Goal: Navigation & Orientation: Find specific page/section

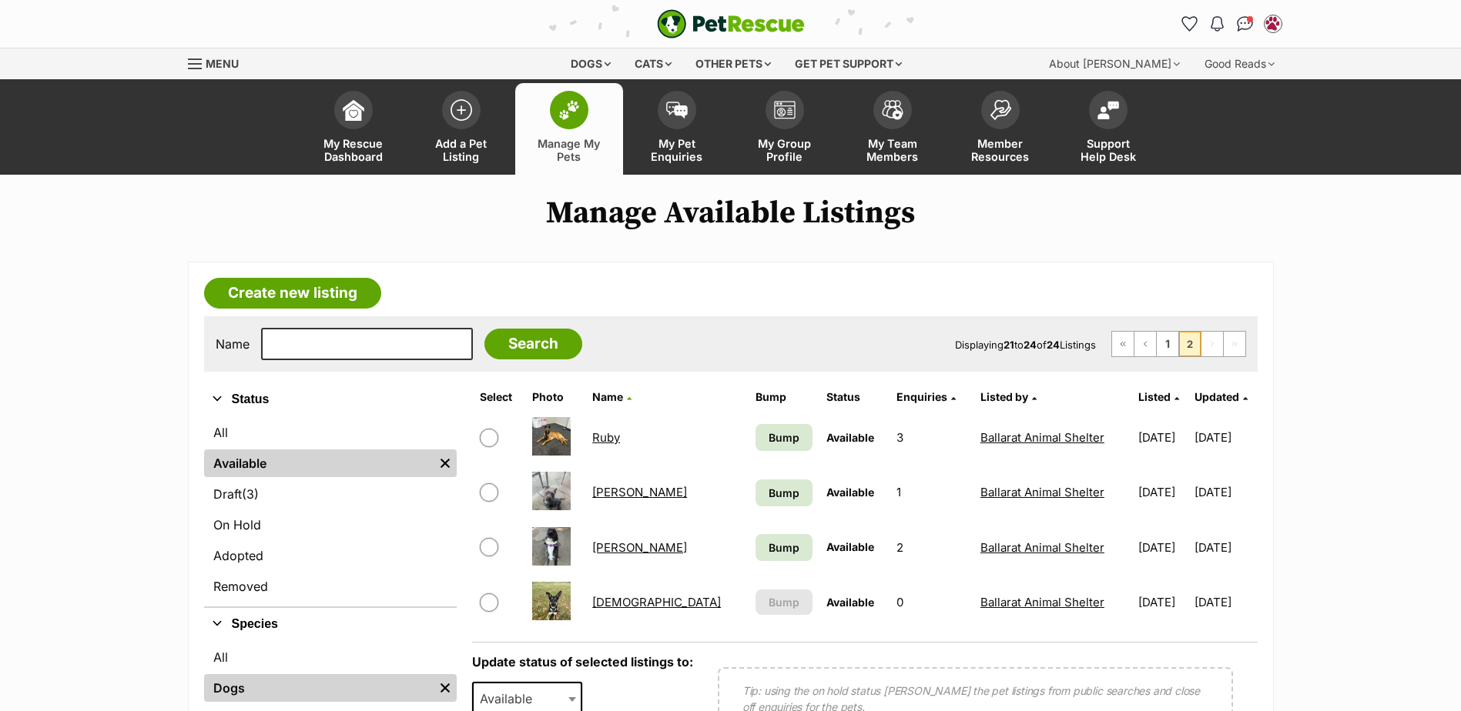
click at [581, 121] on span at bounding box center [569, 110] width 38 height 38
click at [620, 437] on link "Ruby" at bounding box center [606, 437] width 28 height 15
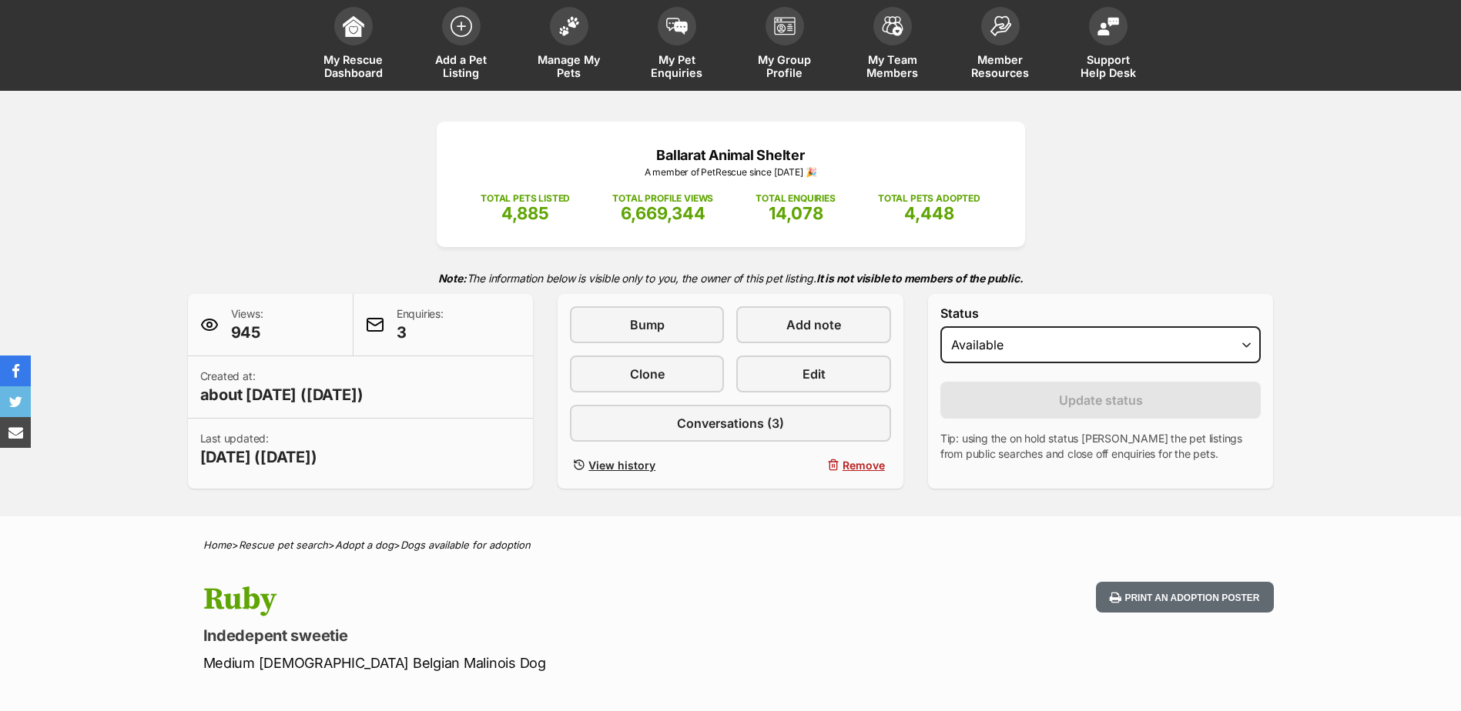
scroll to position [77, 0]
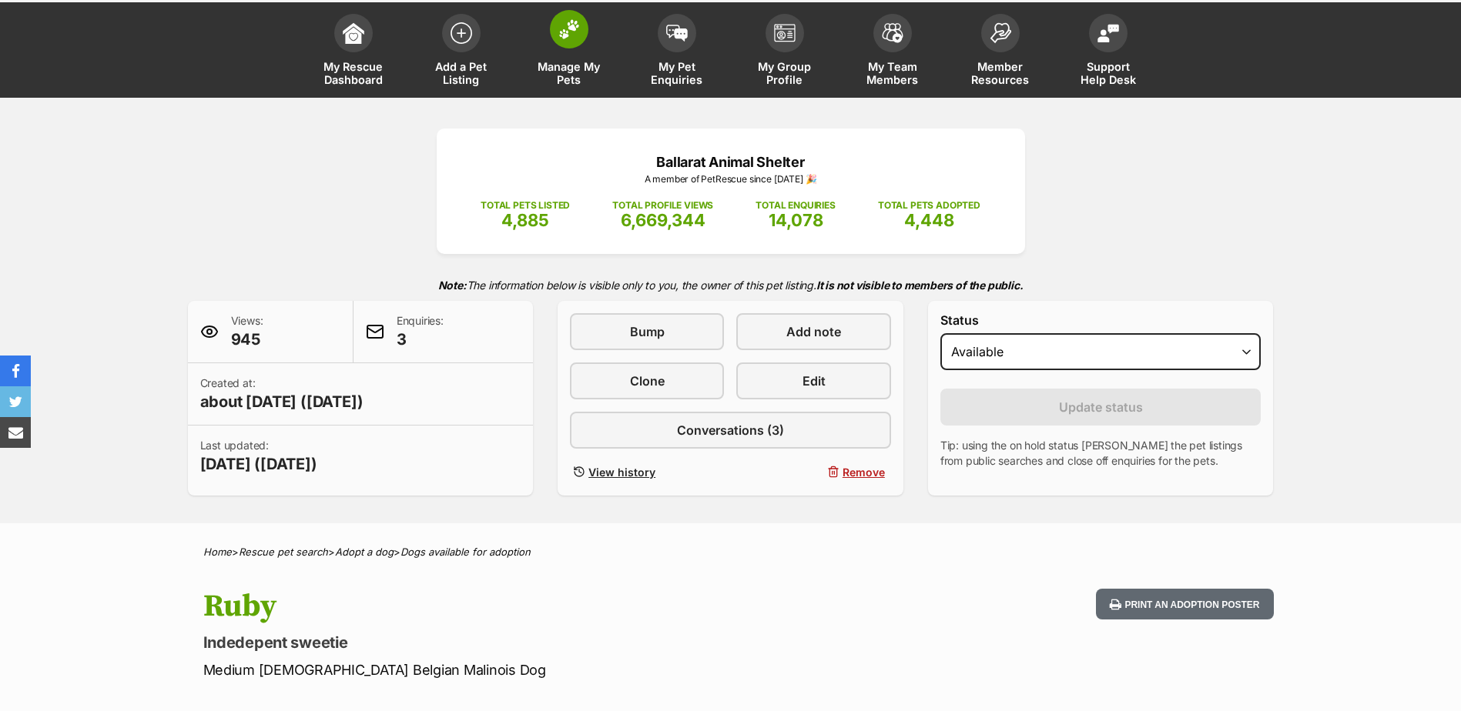
drag, startPoint x: 572, startPoint y: 59, endPoint x: 571, endPoint y: 94, distance: 34.7
click at [572, 59] on link "Manage My Pets" at bounding box center [569, 52] width 108 height 92
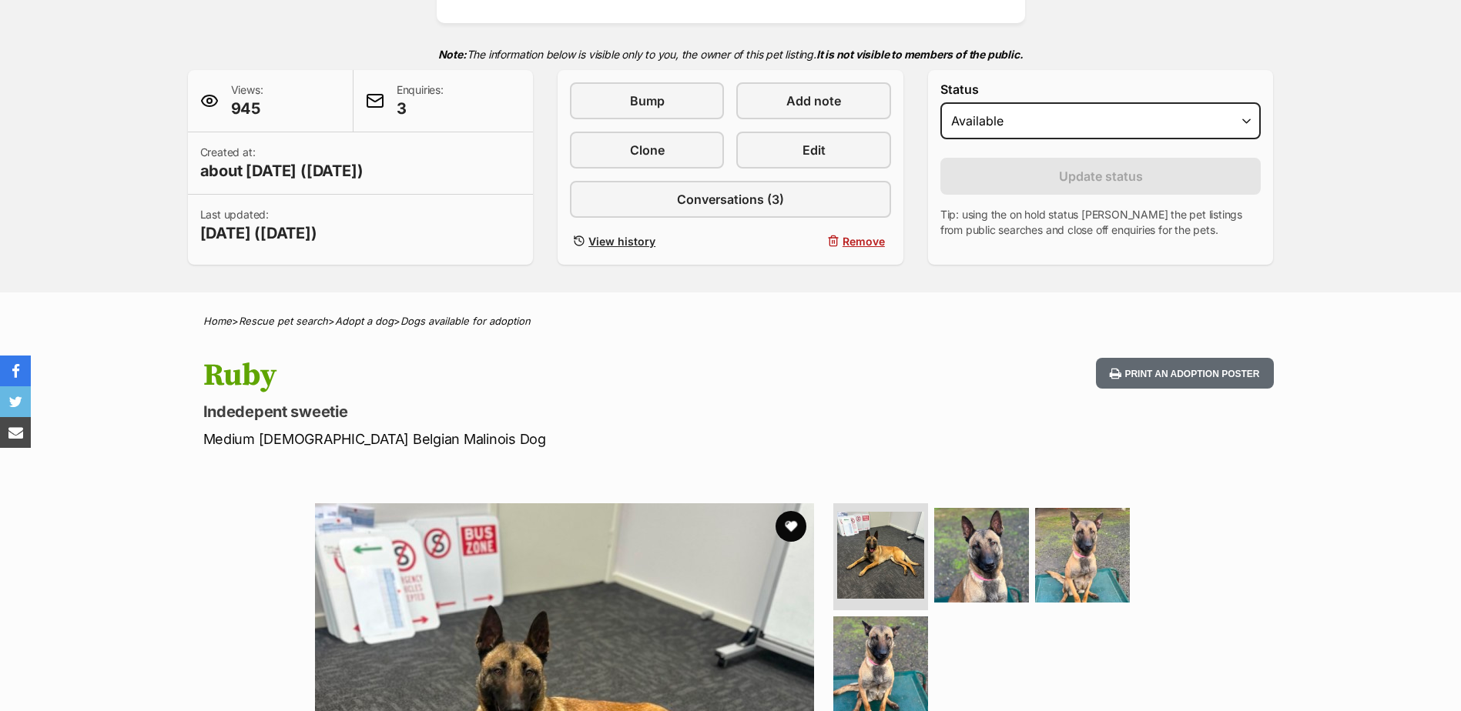
scroll to position [0, 0]
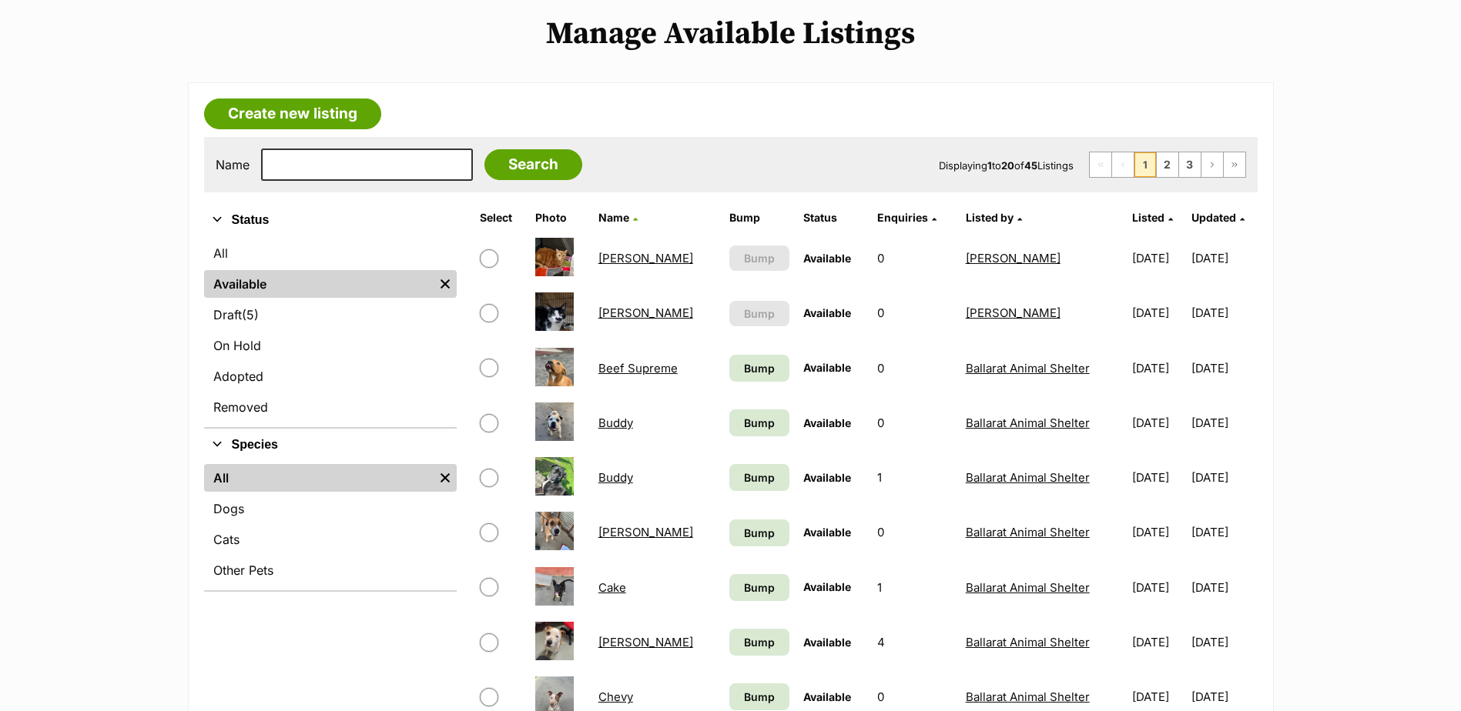
scroll to position [154, 0]
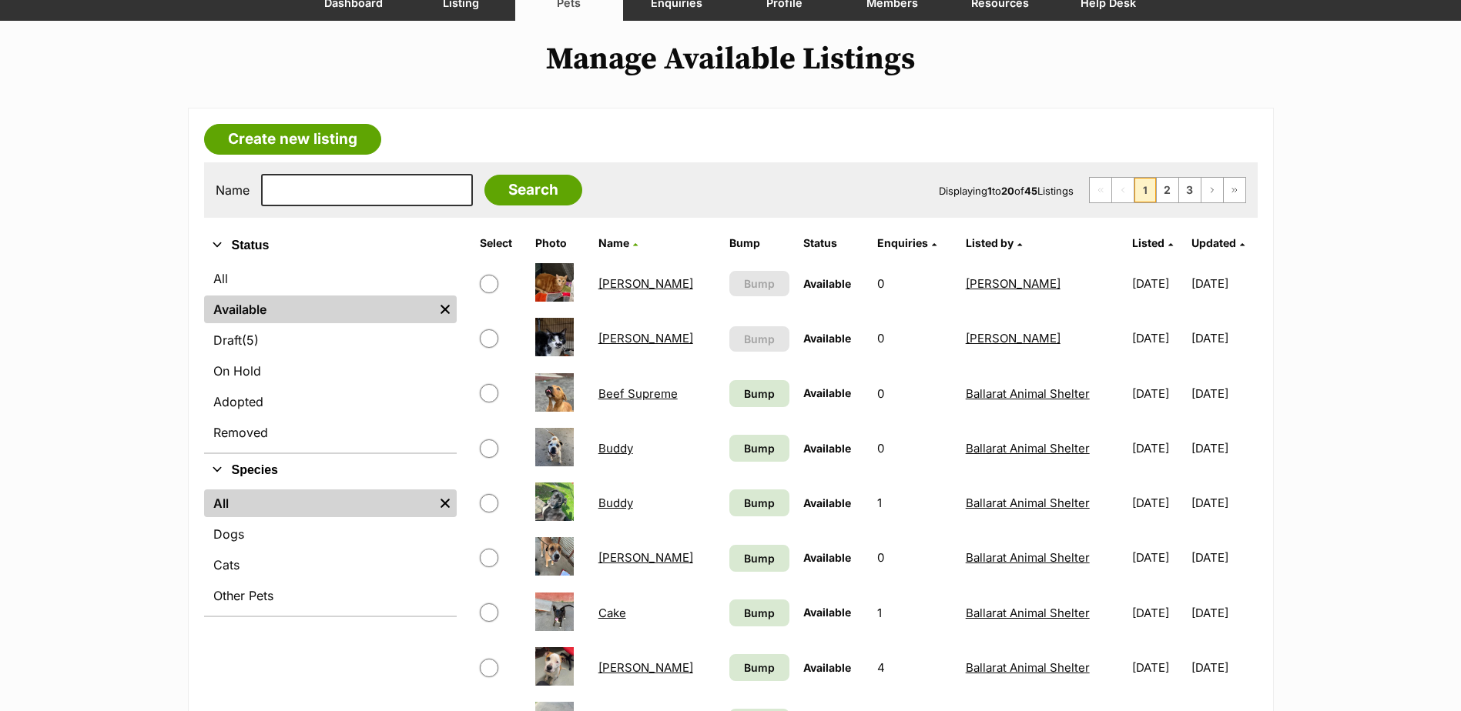
click at [611, 334] on link "[PERSON_NAME]" at bounding box center [645, 338] width 95 height 15
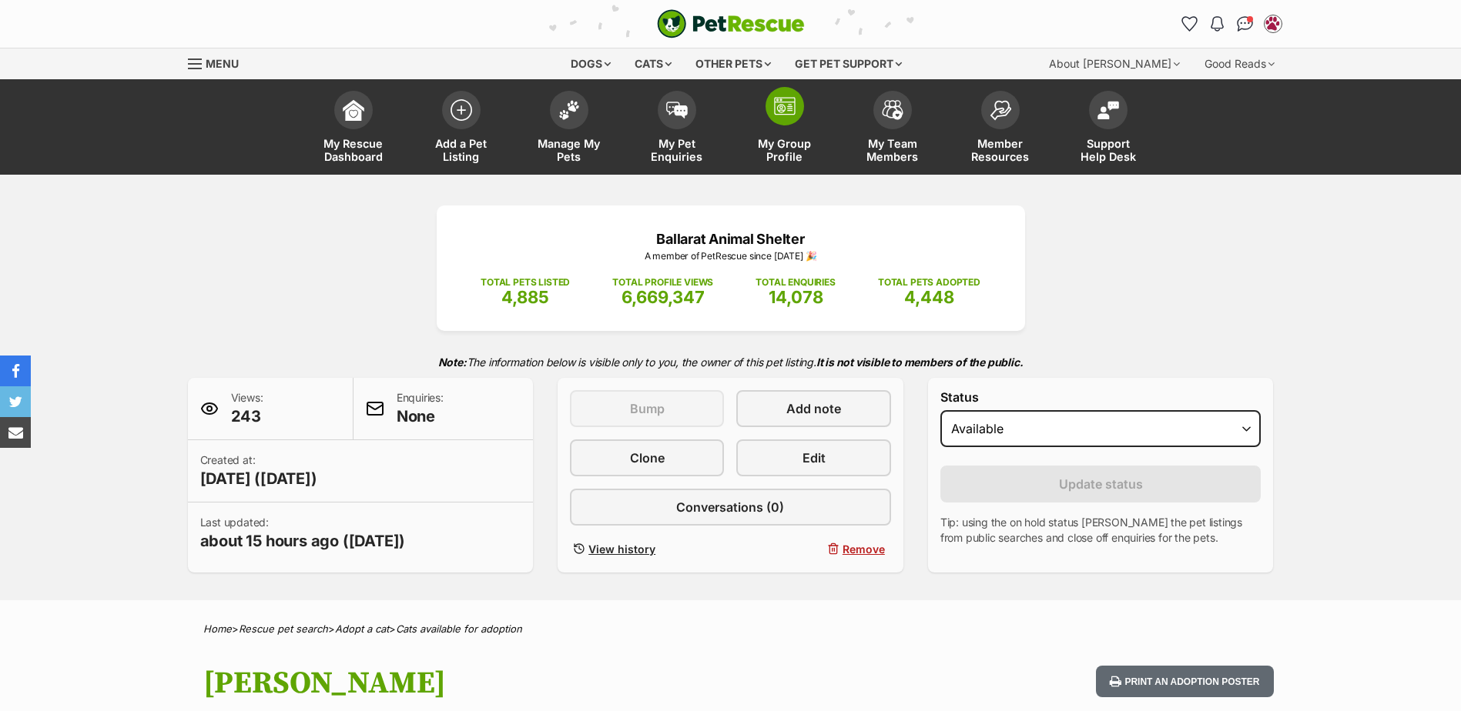
click at [793, 108] on img at bounding box center [785, 106] width 22 height 18
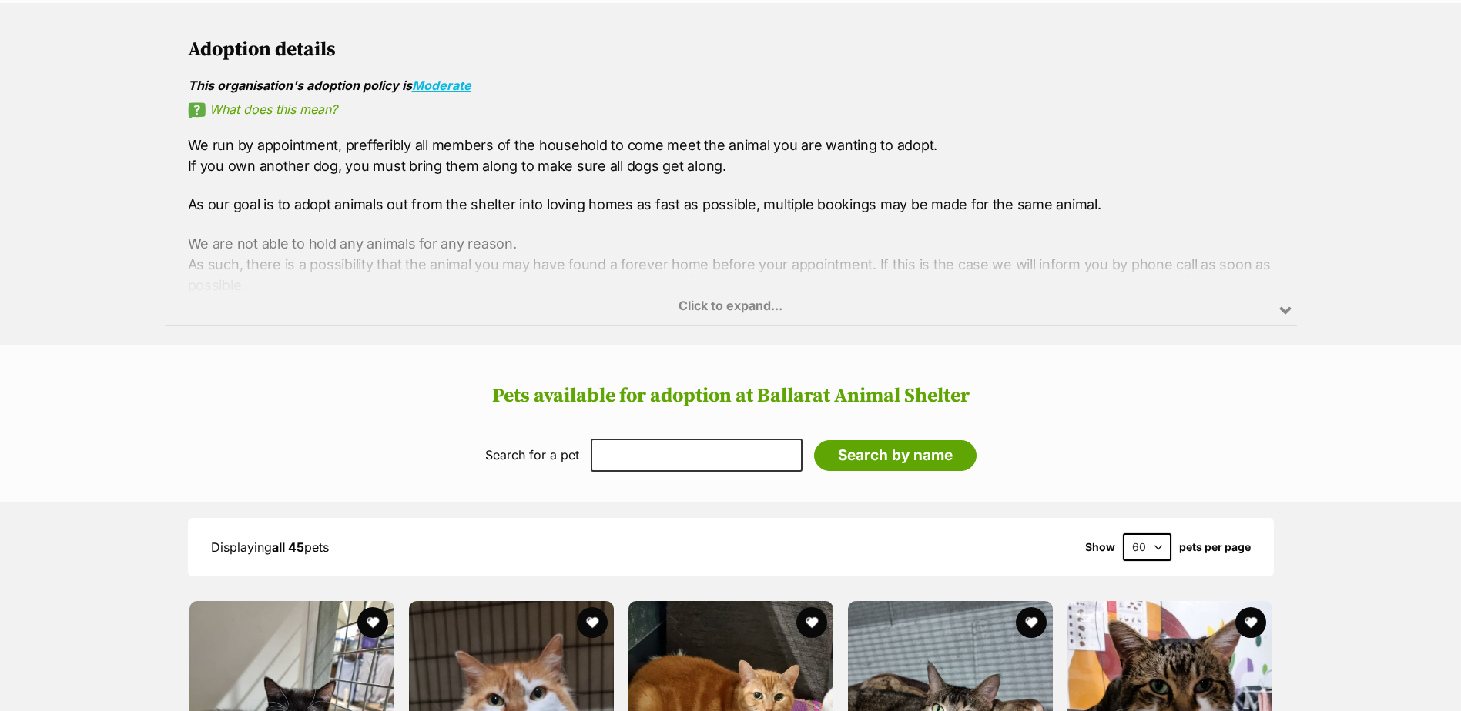
scroll to position [1078, 0]
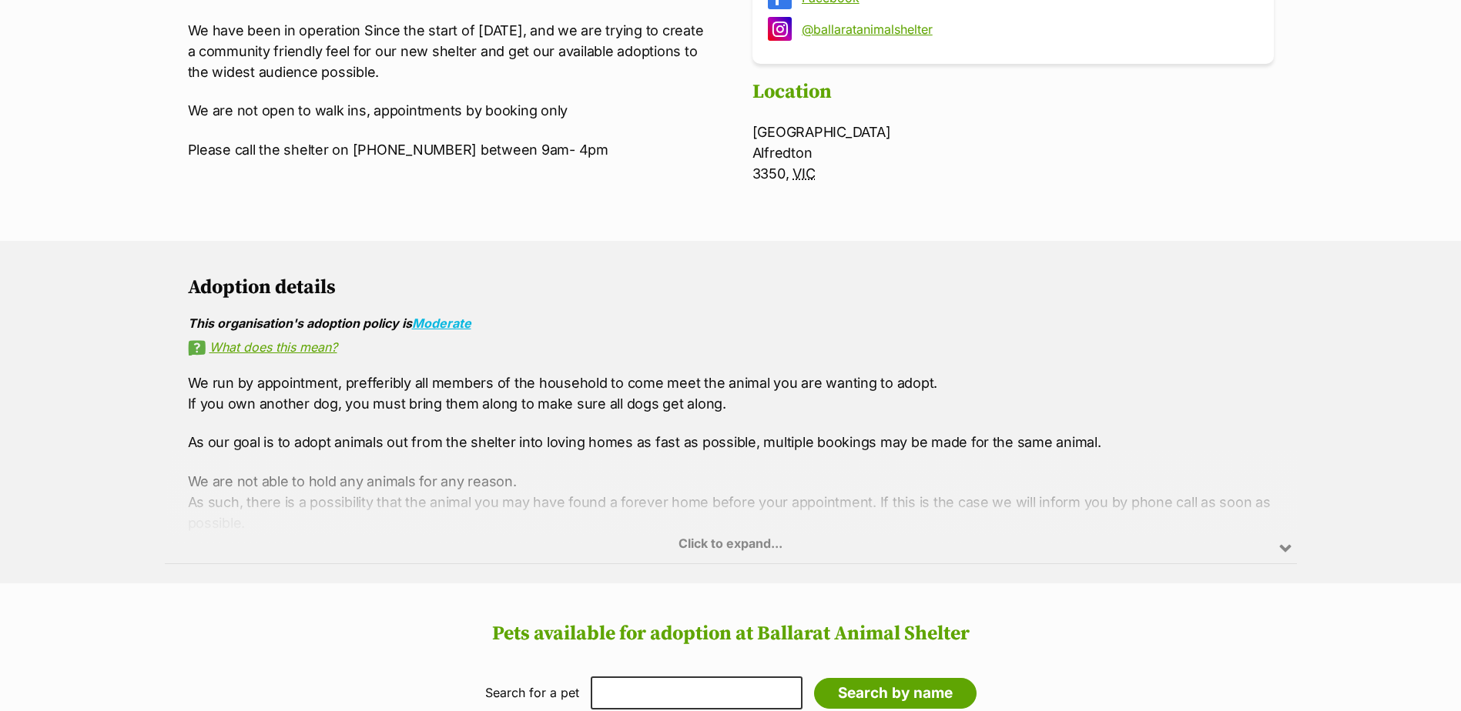
click at [740, 540] on div "Click to expand..." at bounding box center [731, 504] width 1132 height 120
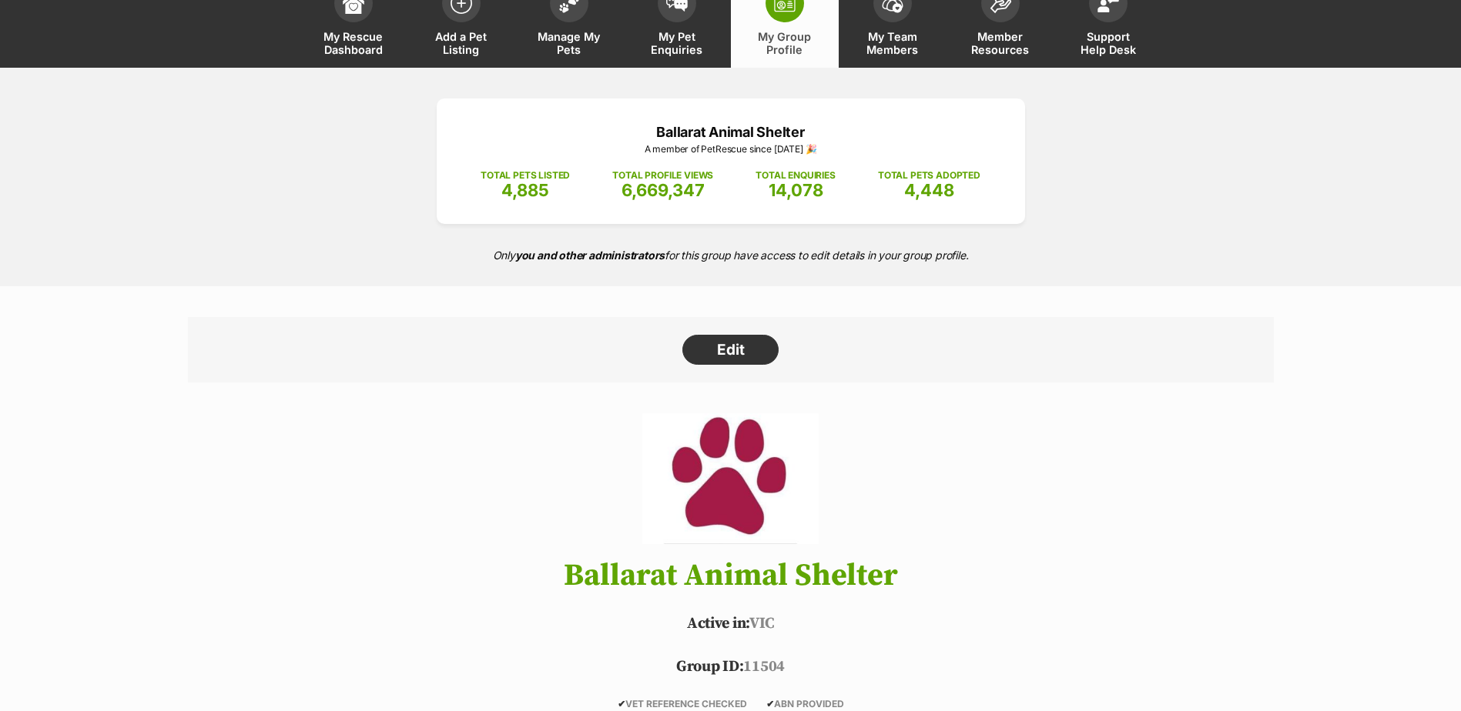
scroll to position [0, 0]
